Goal: Communication & Community: Connect with others

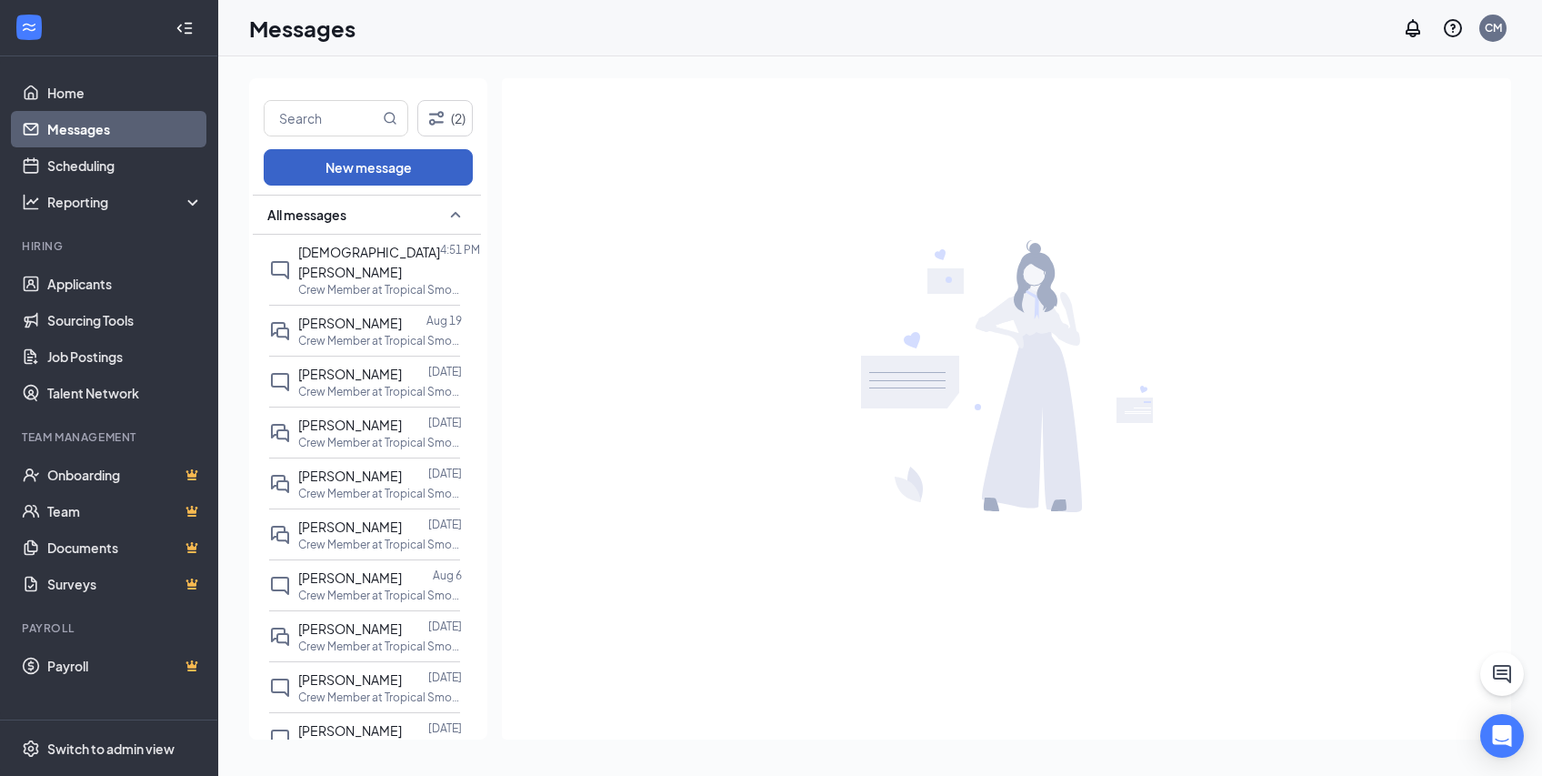
click at [358, 172] on button "New message" at bounding box center [368, 167] width 209 height 36
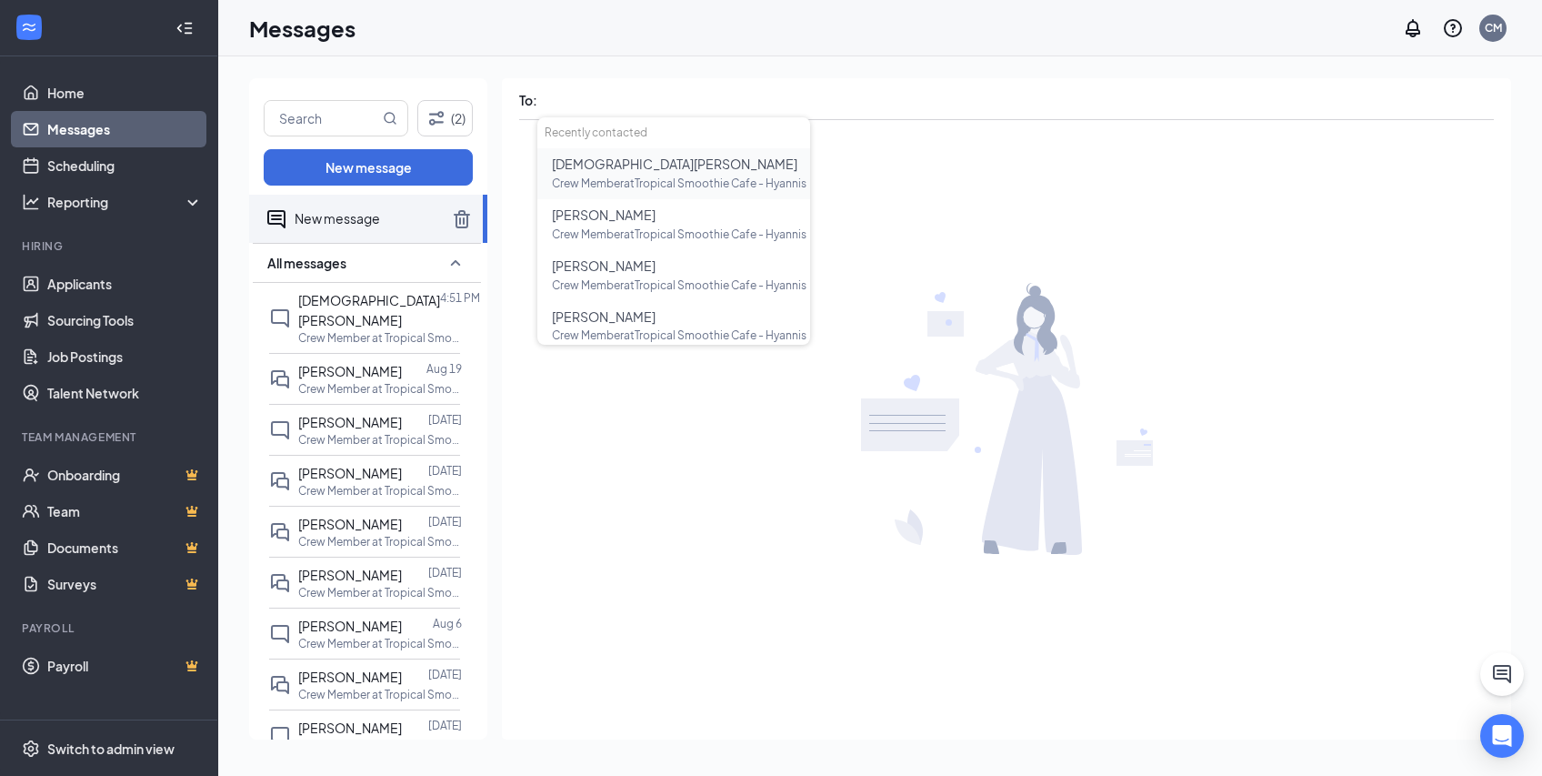
click at [609, 162] on span "[DEMOGRAPHIC_DATA][PERSON_NAME]" at bounding box center [675, 163] width 246 height 16
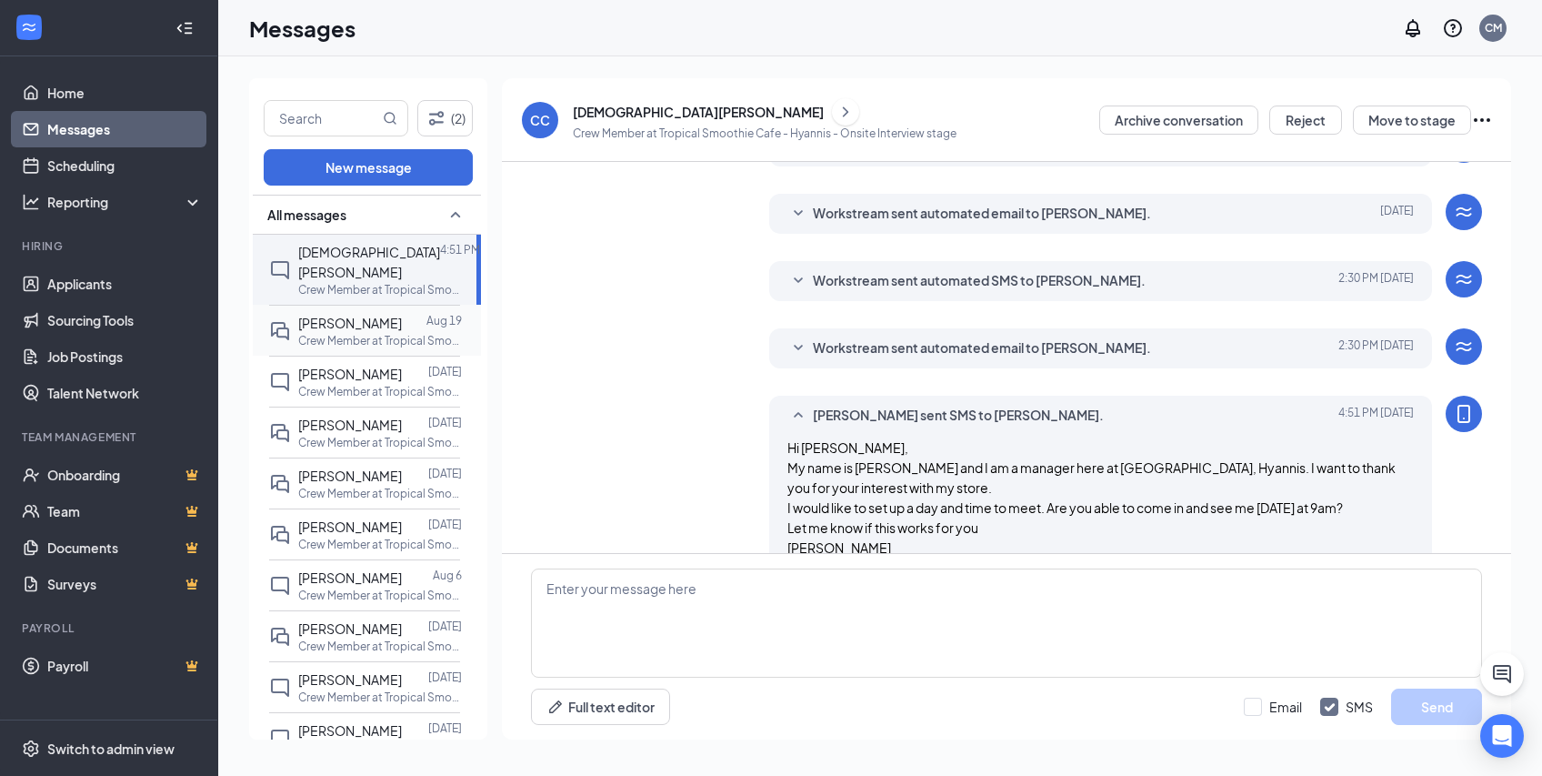
scroll to position [376, 0]
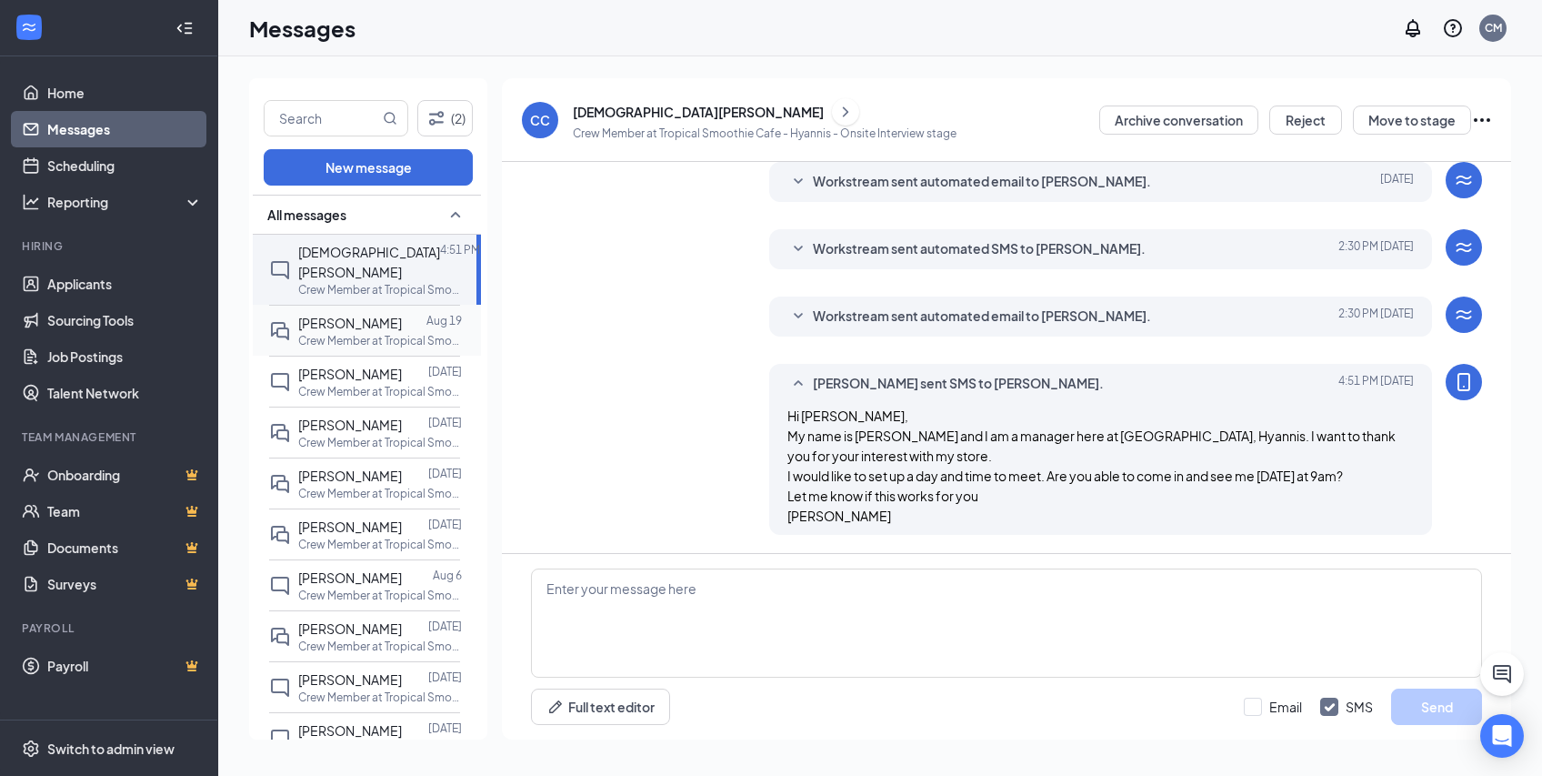
click at [362, 315] on span "[PERSON_NAME]" at bounding box center [350, 323] width 104 height 16
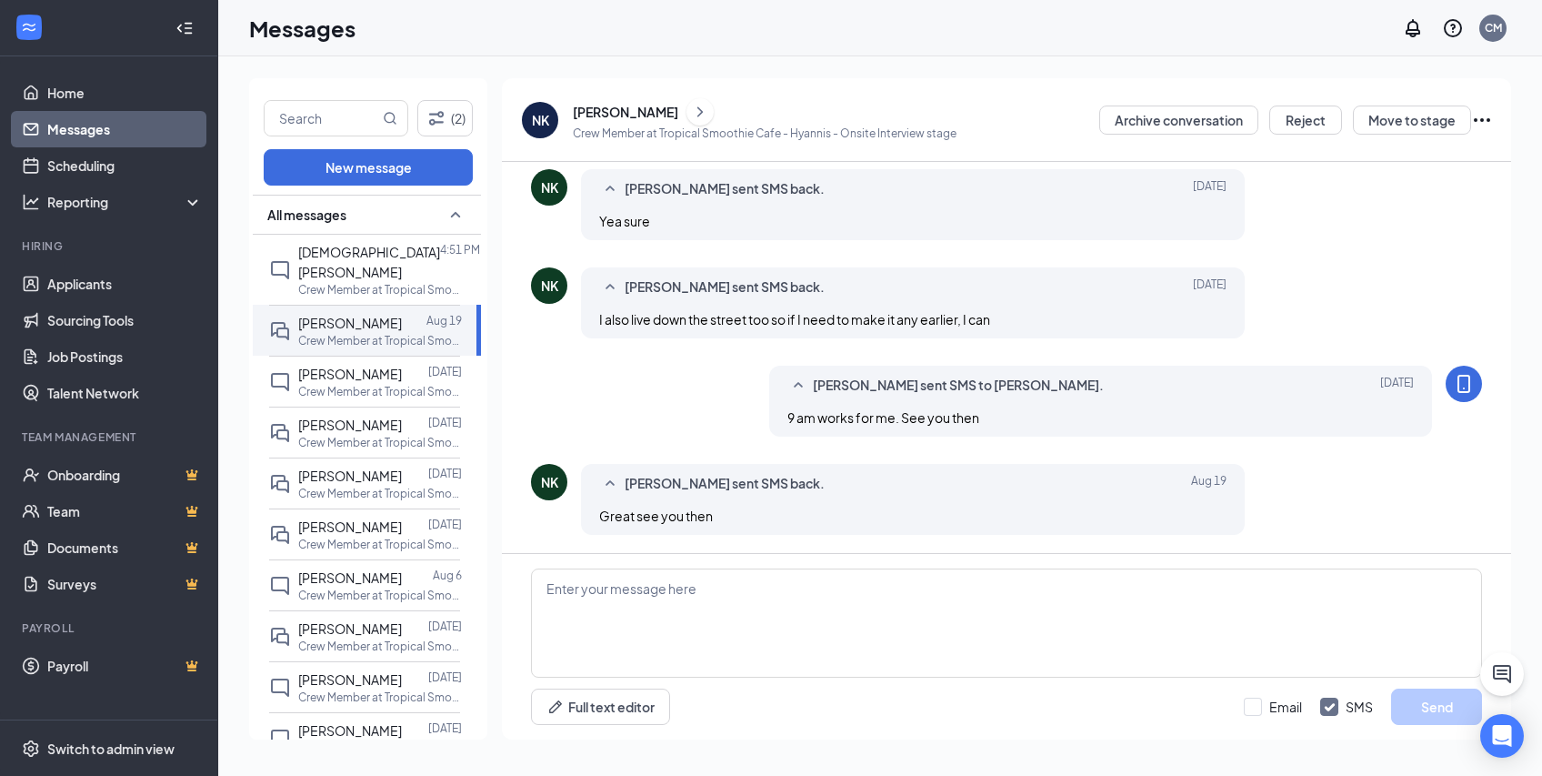
scroll to position [607, 0]
click at [326, 253] on span "[DEMOGRAPHIC_DATA][PERSON_NAME]" at bounding box center [369, 262] width 142 height 36
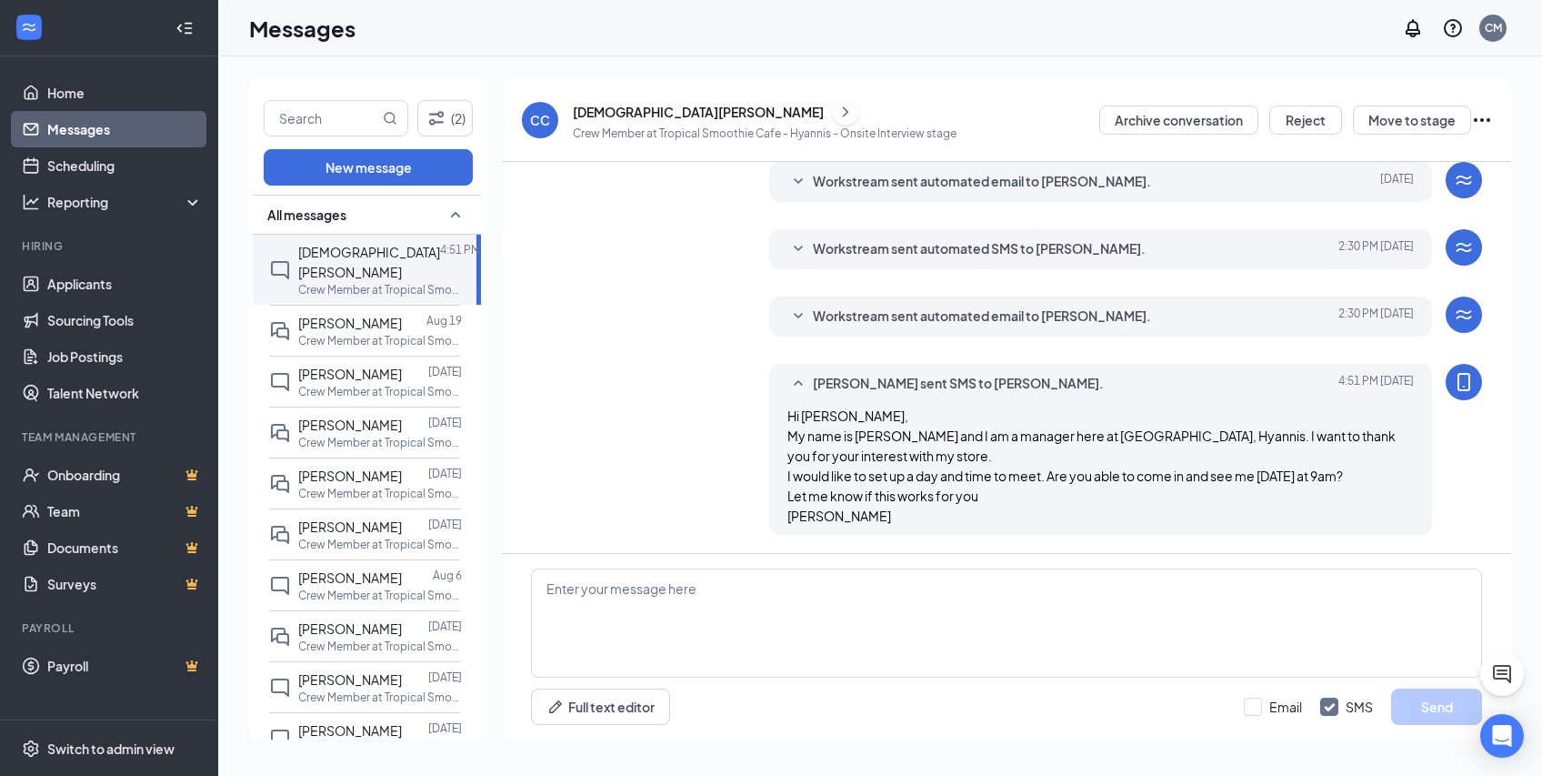
scroll to position [375, 0]
click at [335, 167] on button "New message" at bounding box center [368, 167] width 209 height 36
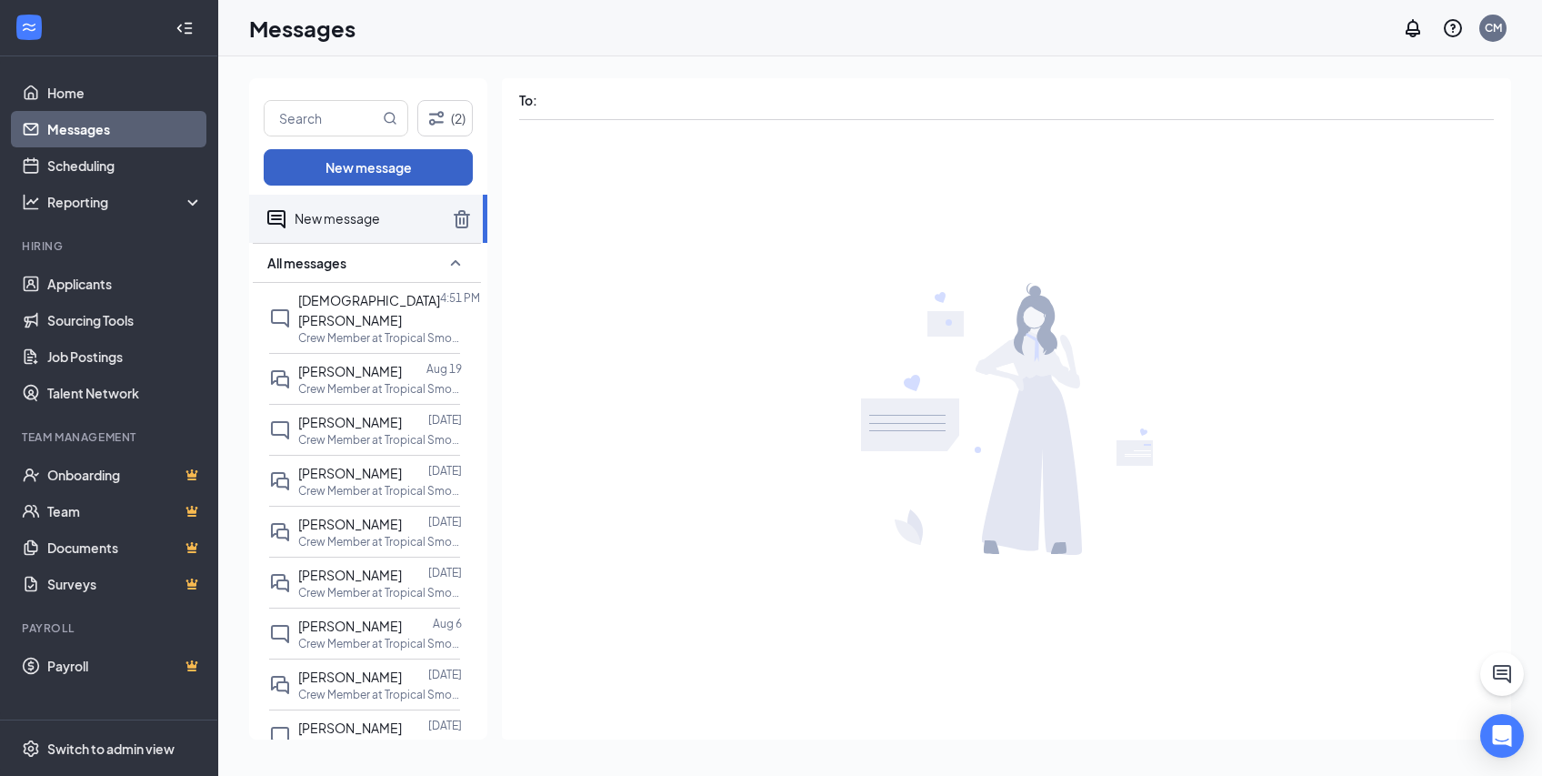
click at [335, 167] on button "New message" at bounding box center [368, 167] width 209 height 36
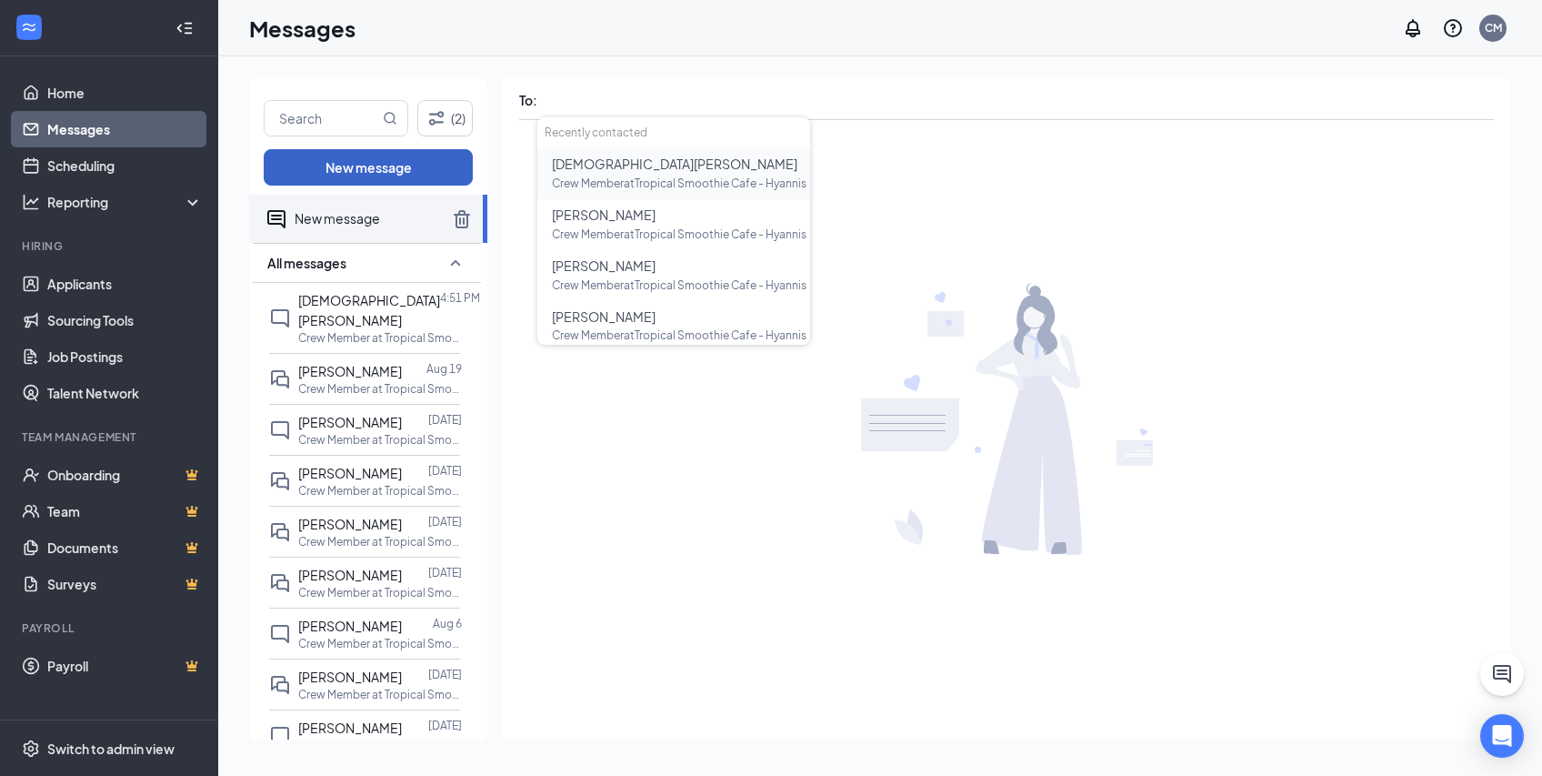
click at [335, 167] on button "New message" at bounding box center [368, 167] width 209 height 36
click at [389, 169] on button "New message" at bounding box center [368, 167] width 209 height 36
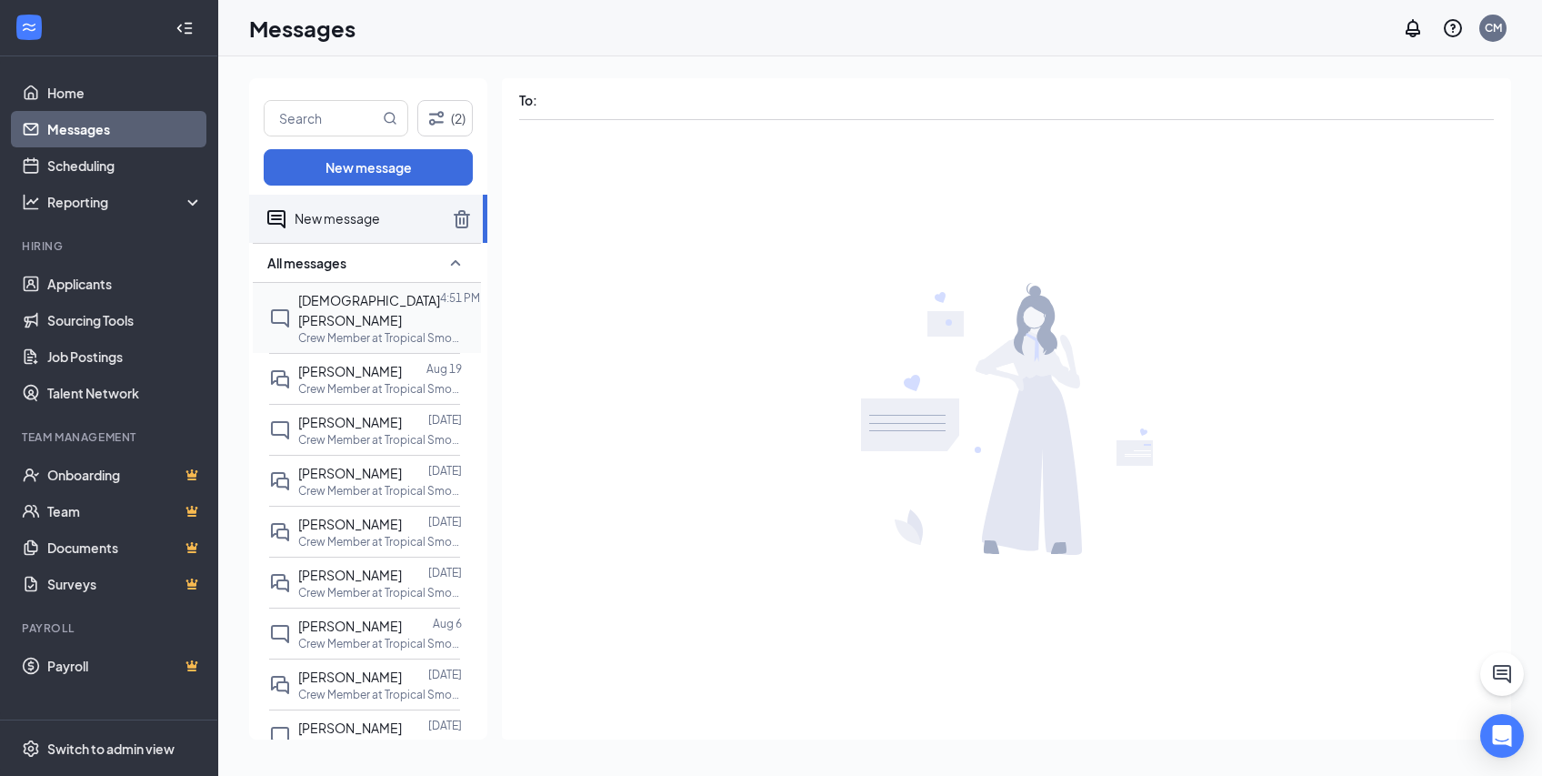
click at [366, 298] on span "[DEMOGRAPHIC_DATA][PERSON_NAME]" at bounding box center [369, 310] width 142 height 36
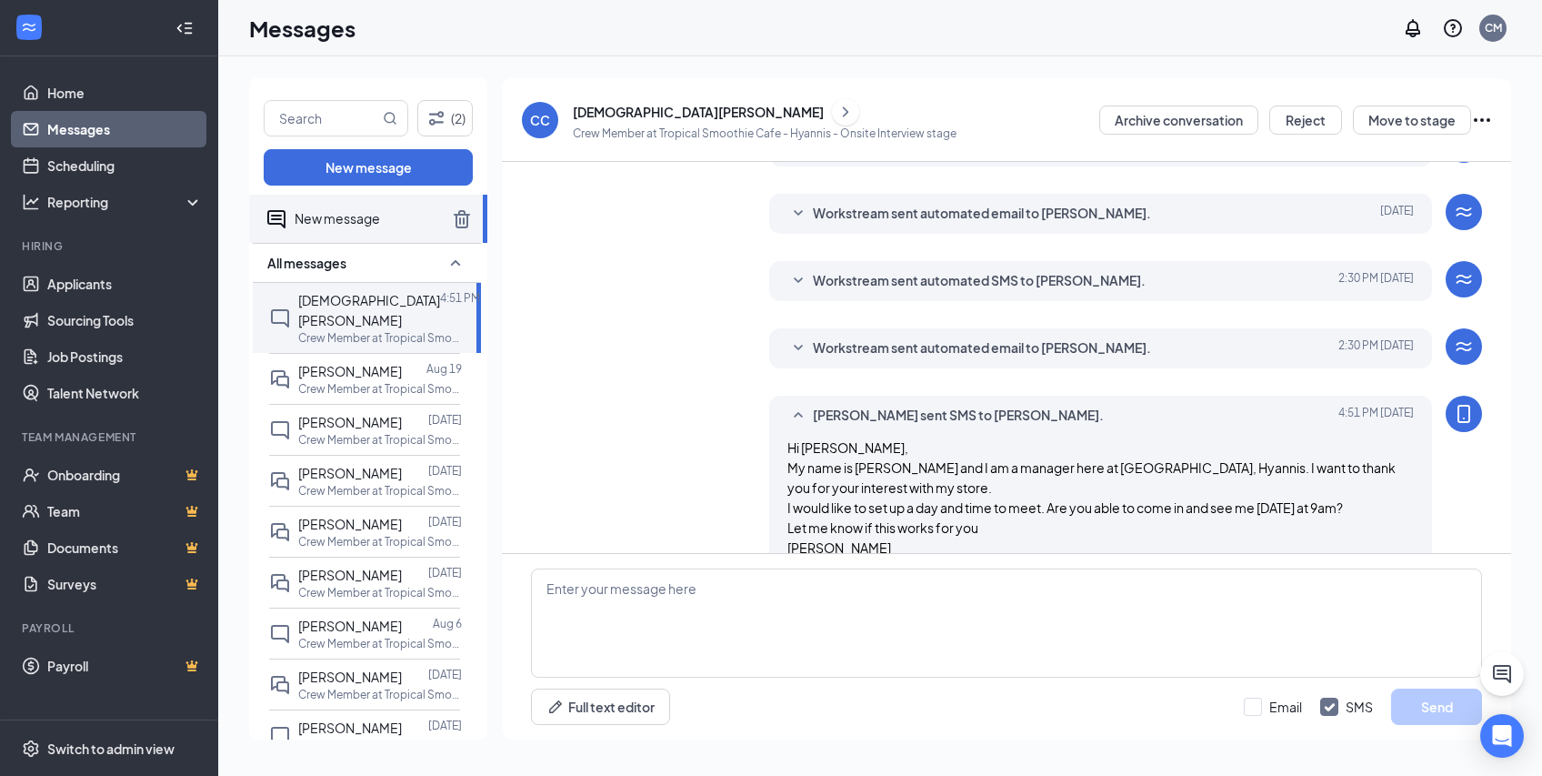
scroll to position [376, 0]
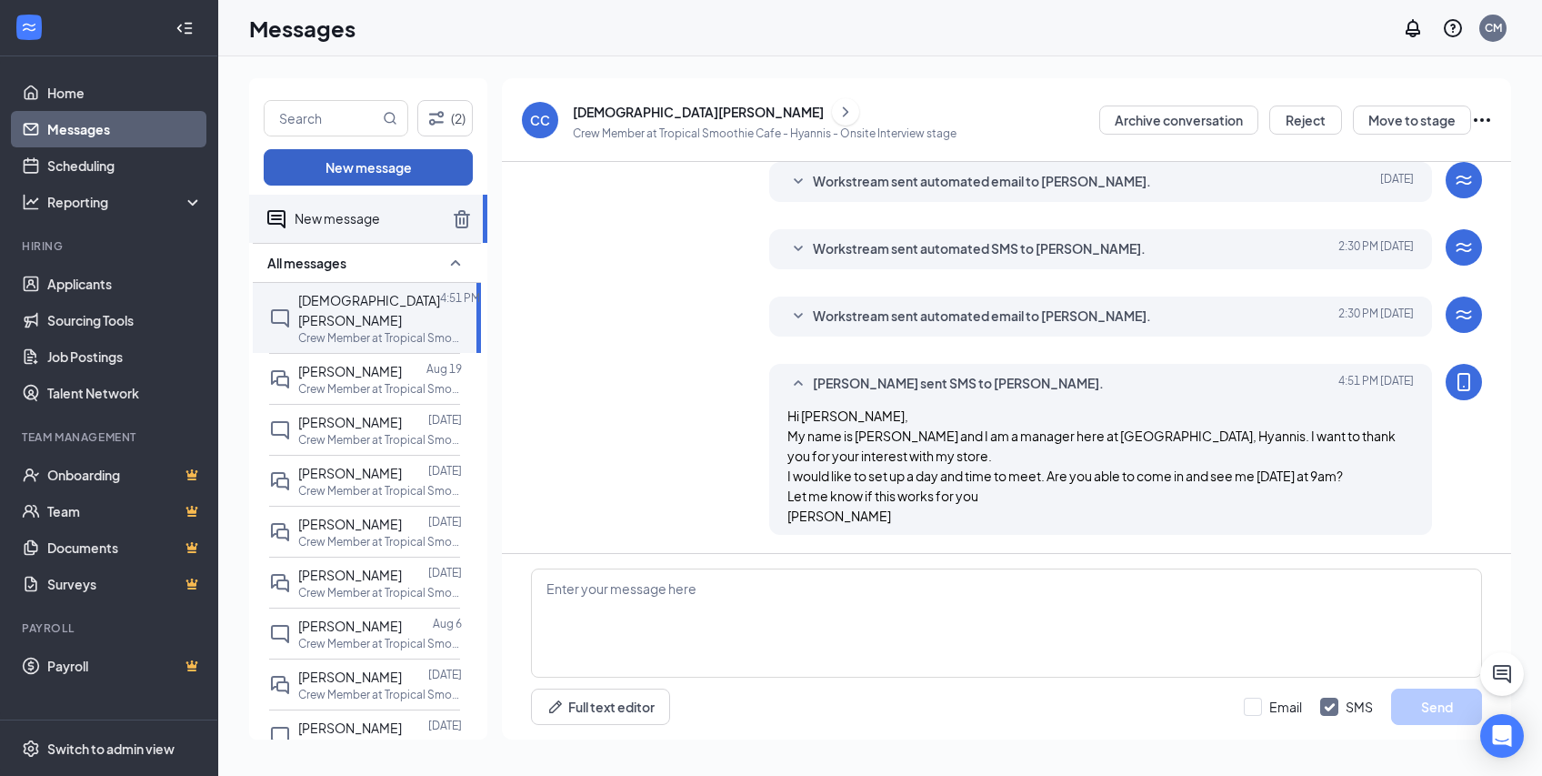
click at [378, 168] on button "New message" at bounding box center [368, 167] width 209 height 36
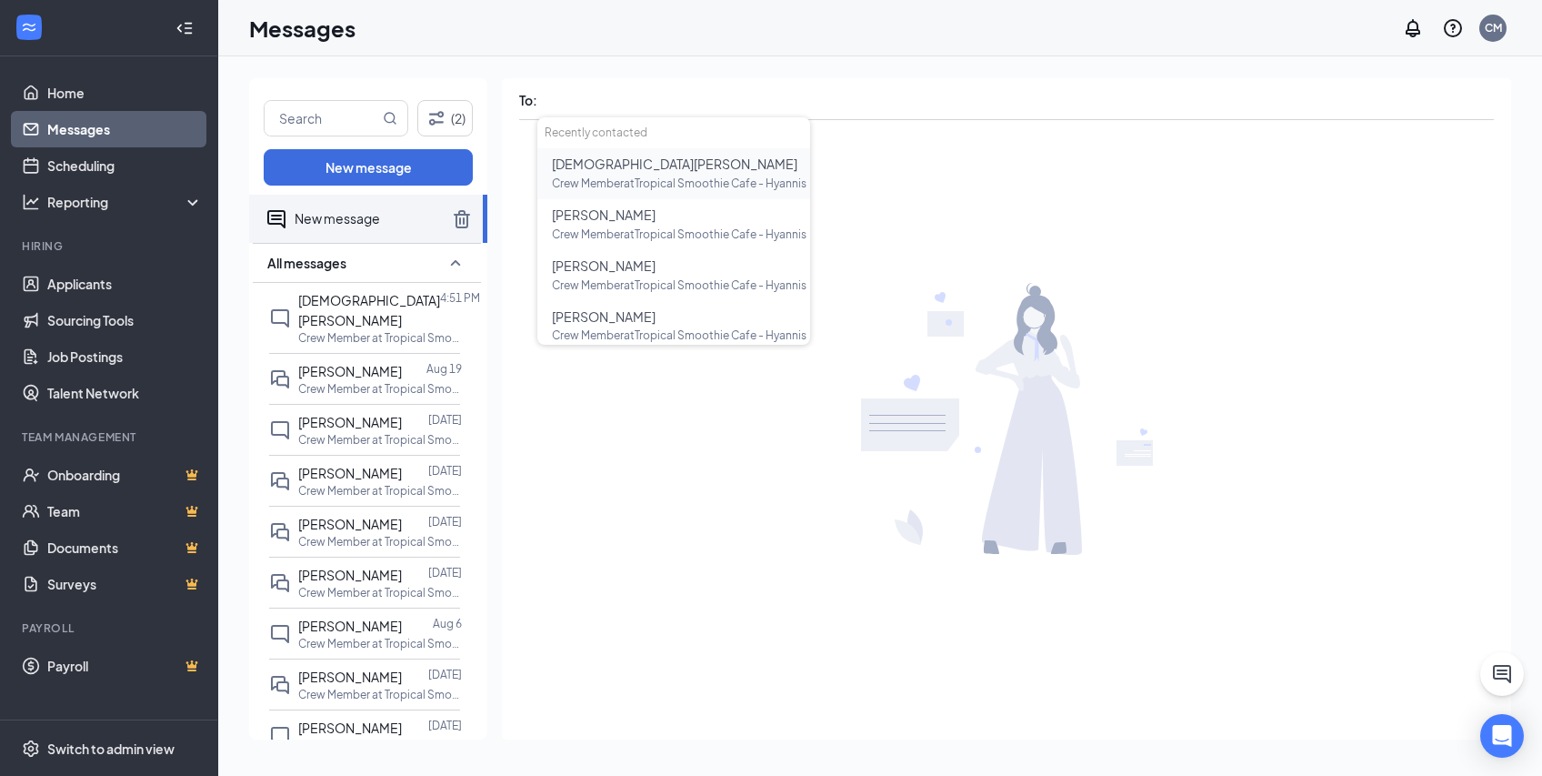
click at [600, 166] on span "[DEMOGRAPHIC_DATA][PERSON_NAME]" at bounding box center [675, 163] width 246 height 16
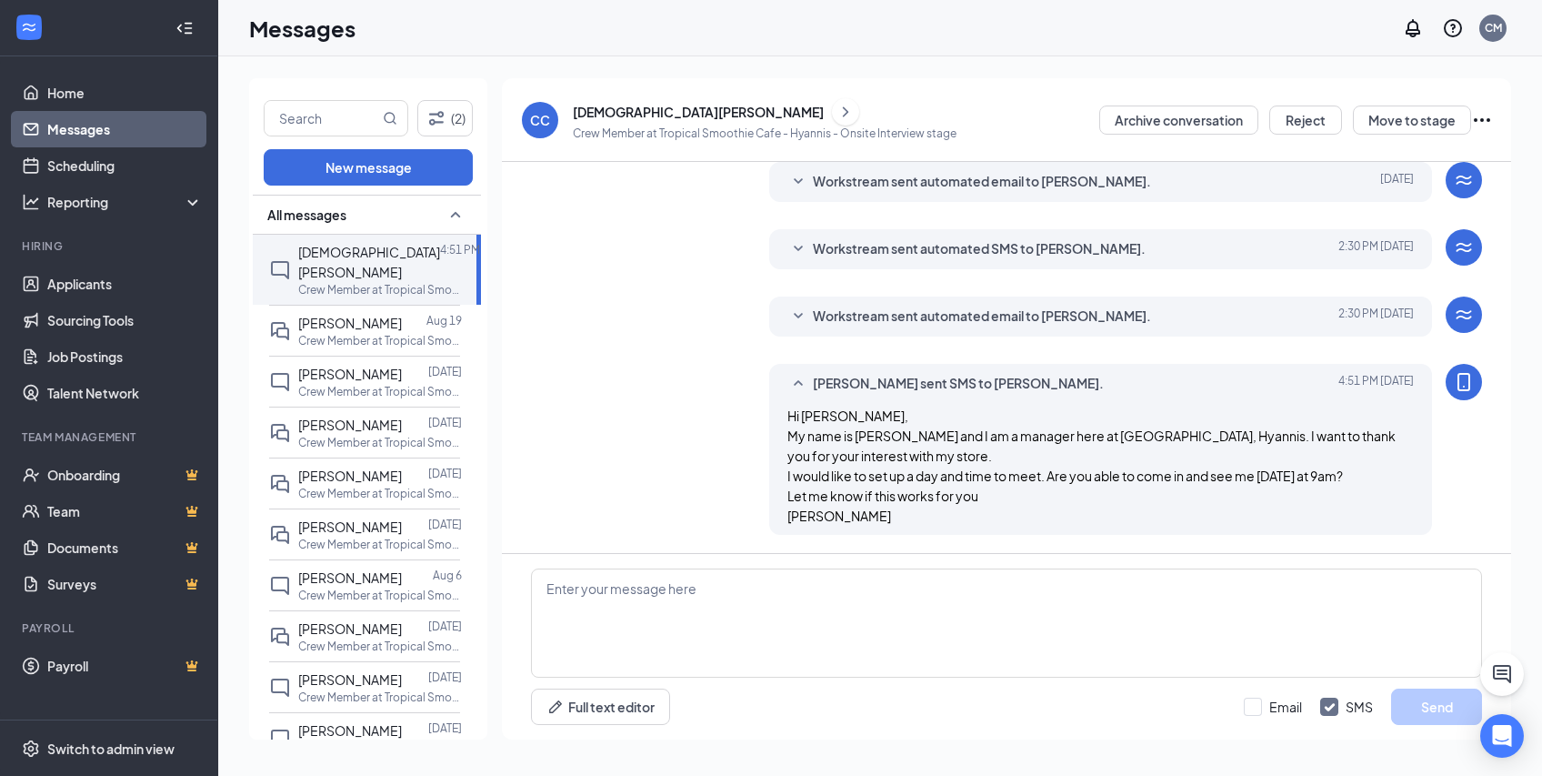
scroll to position [375, 0]
